Goal: Task Accomplishment & Management: Use online tool/utility

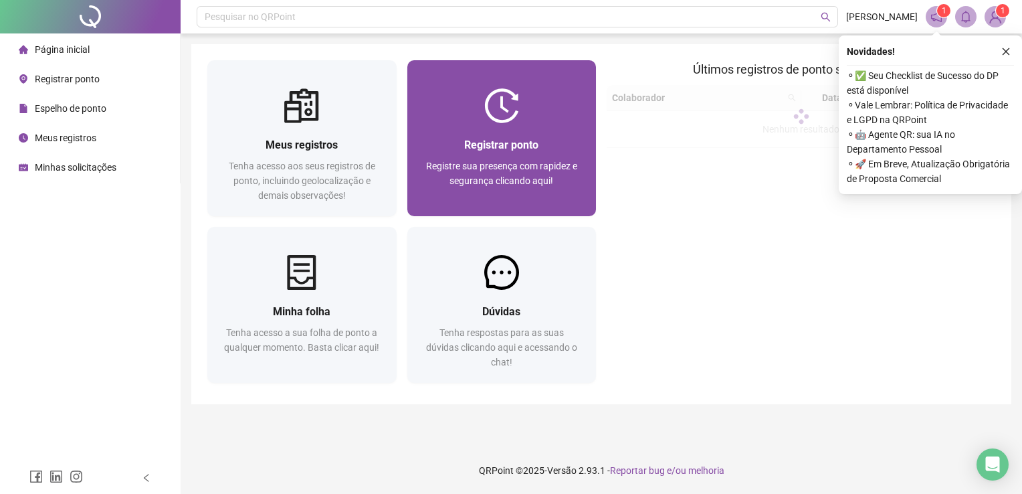
click at [519, 141] on span "Registrar ponto" at bounding box center [501, 145] width 74 height 13
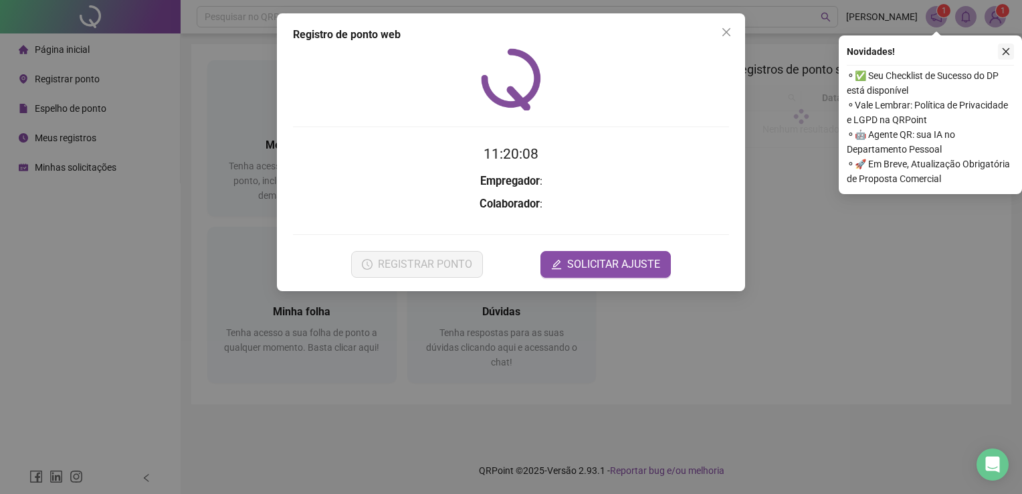
click at [1008, 52] on icon "close" at bounding box center [1006, 51] width 9 height 9
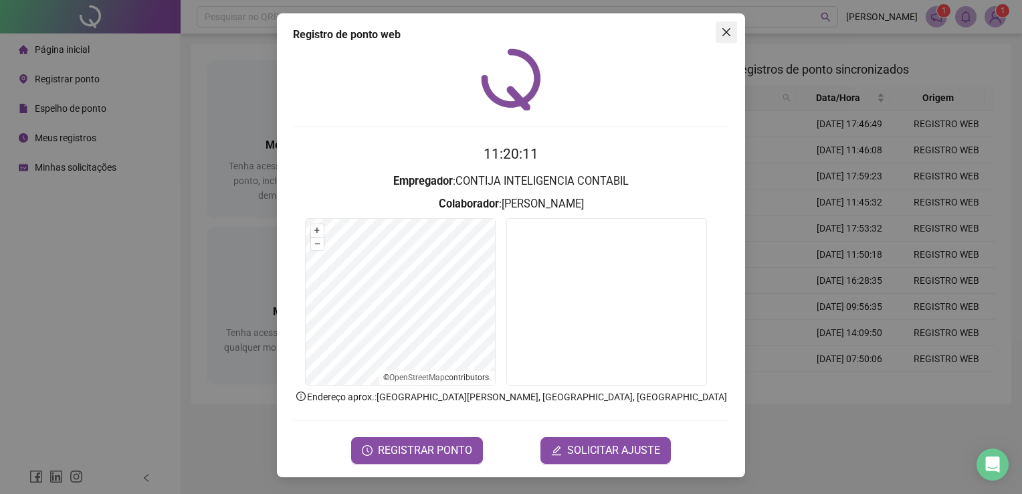
click at [727, 30] on icon "close" at bounding box center [726, 32] width 11 height 11
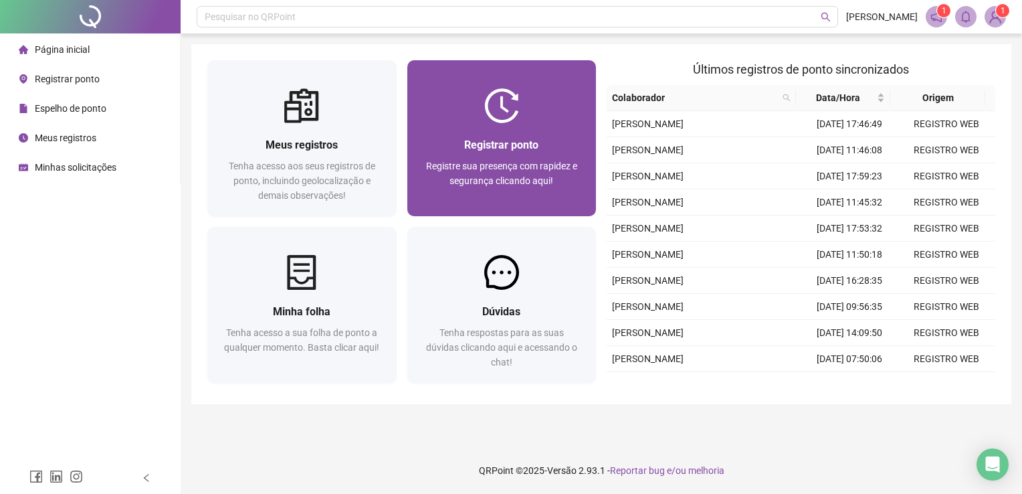
click at [531, 149] on span "Registrar ponto" at bounding box center [501, 145] width 74 height 13
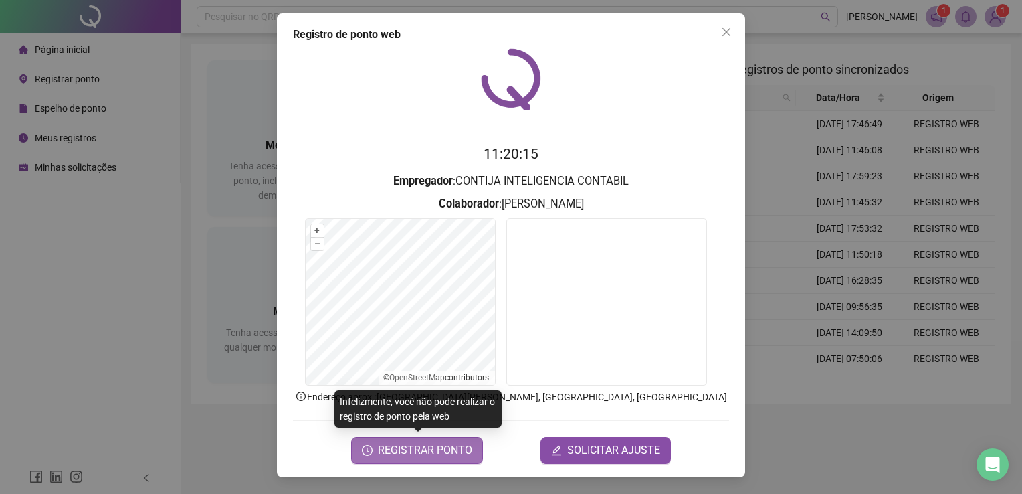
click at [455, 450] on span "REGISTRAR PONTO" at bounding box center [425, 450] width 94 height 16
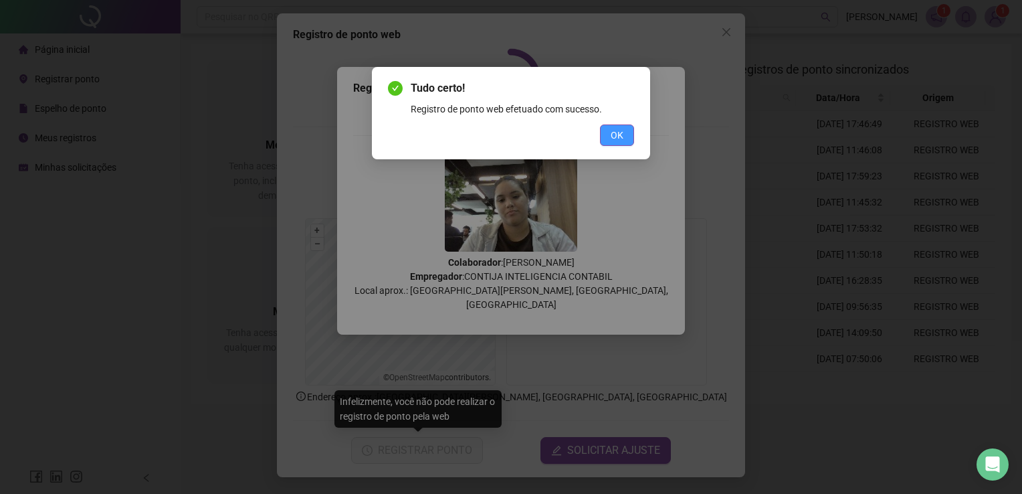
click at [622, 136] on span "OK" at bounding box center [617, 135] width 13 height 15
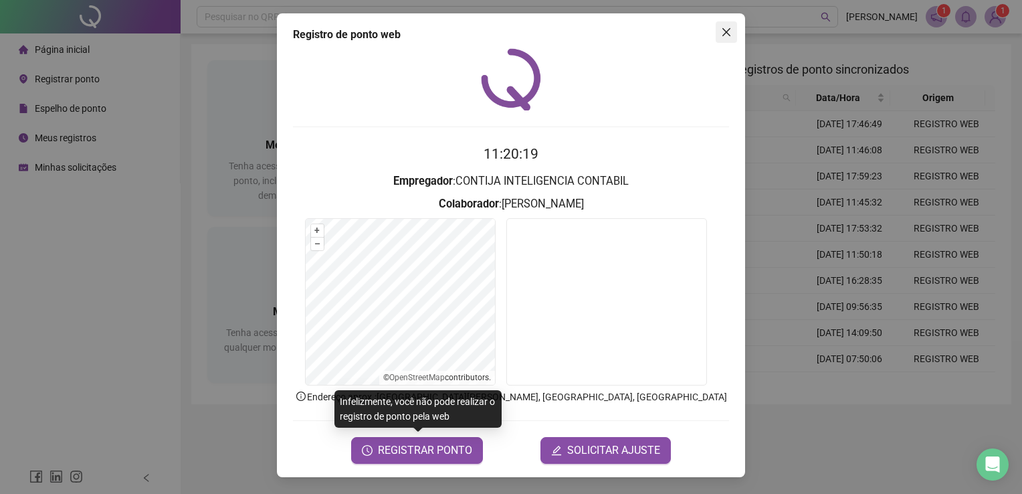
click at [727, 34] on icon "close" at bounding box center [726, 32] width 11 height 11
